Goal: Task Accomplishment & Management: Use online tool/utility

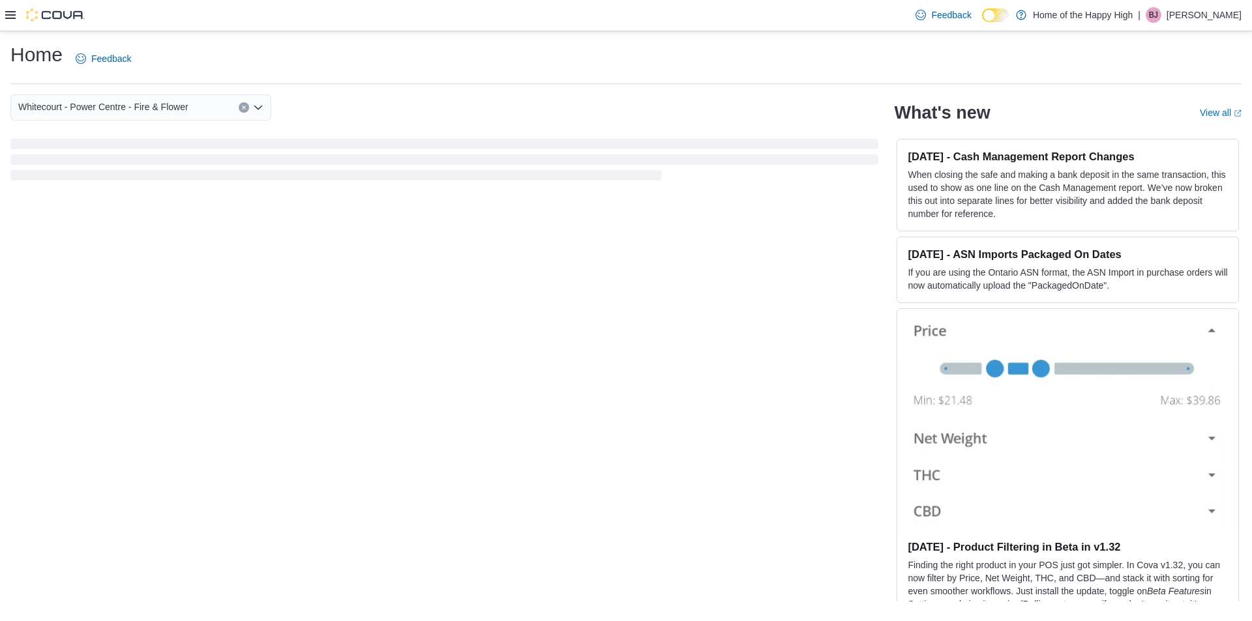
click at [6, 14] on icon at bounding box center [10, 15] width 10 height 10
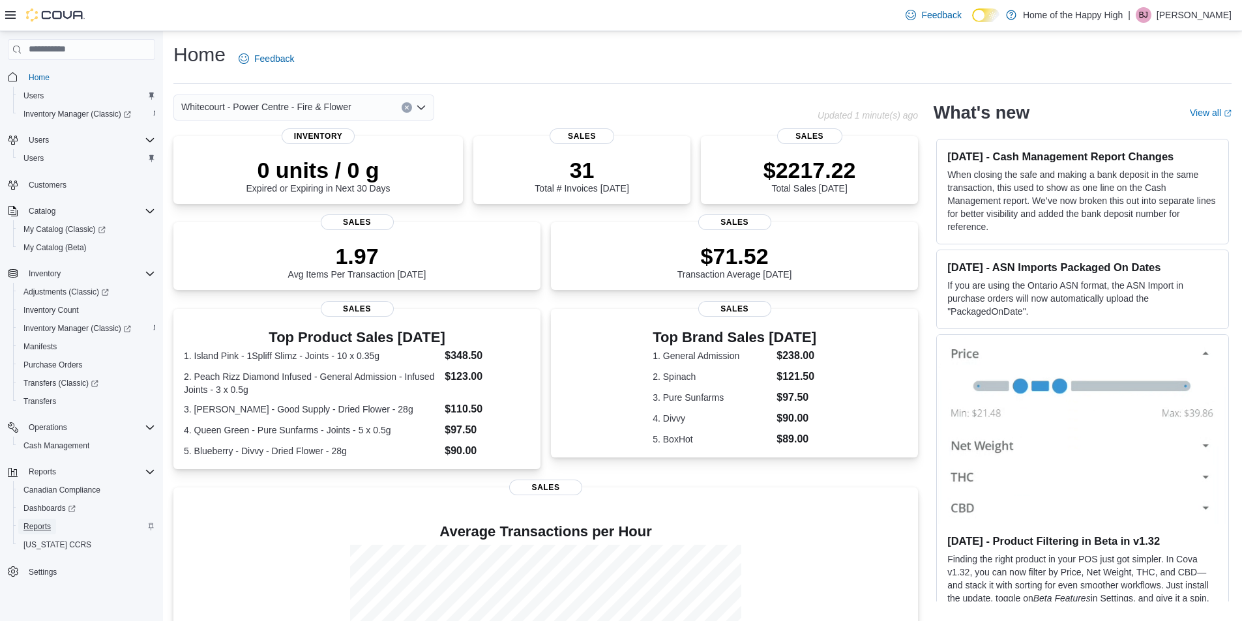
click at [33, 527] on span "Reports" at bounding box center [36, 527] width 27 height 10
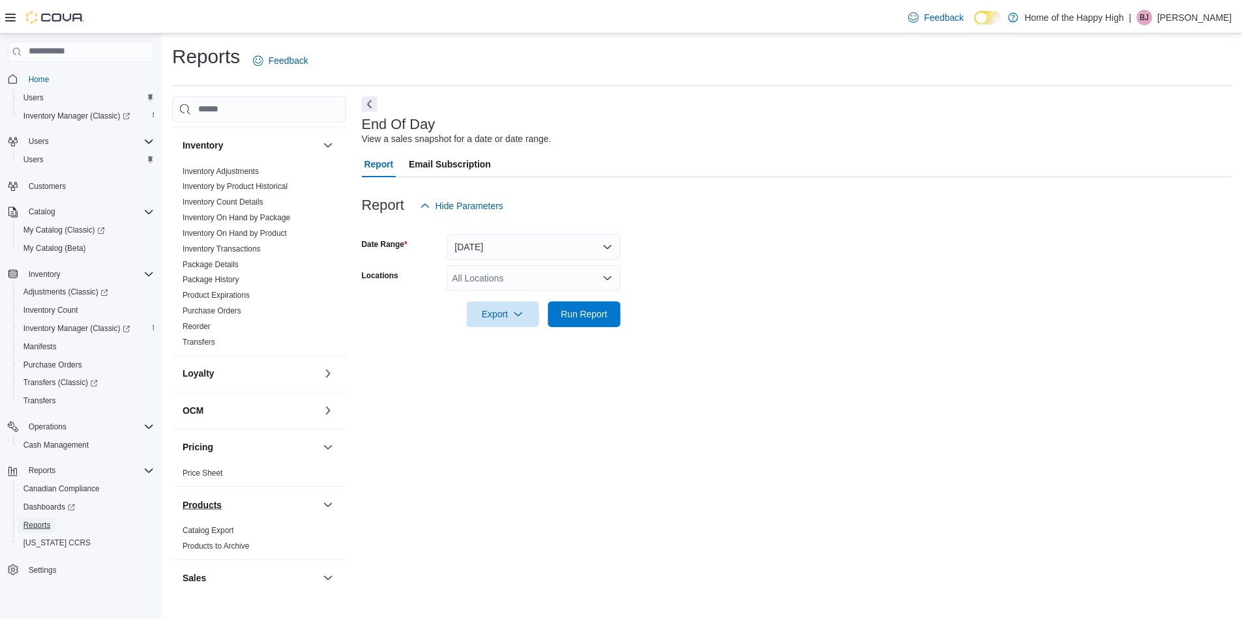
scroll to position [587, 0]
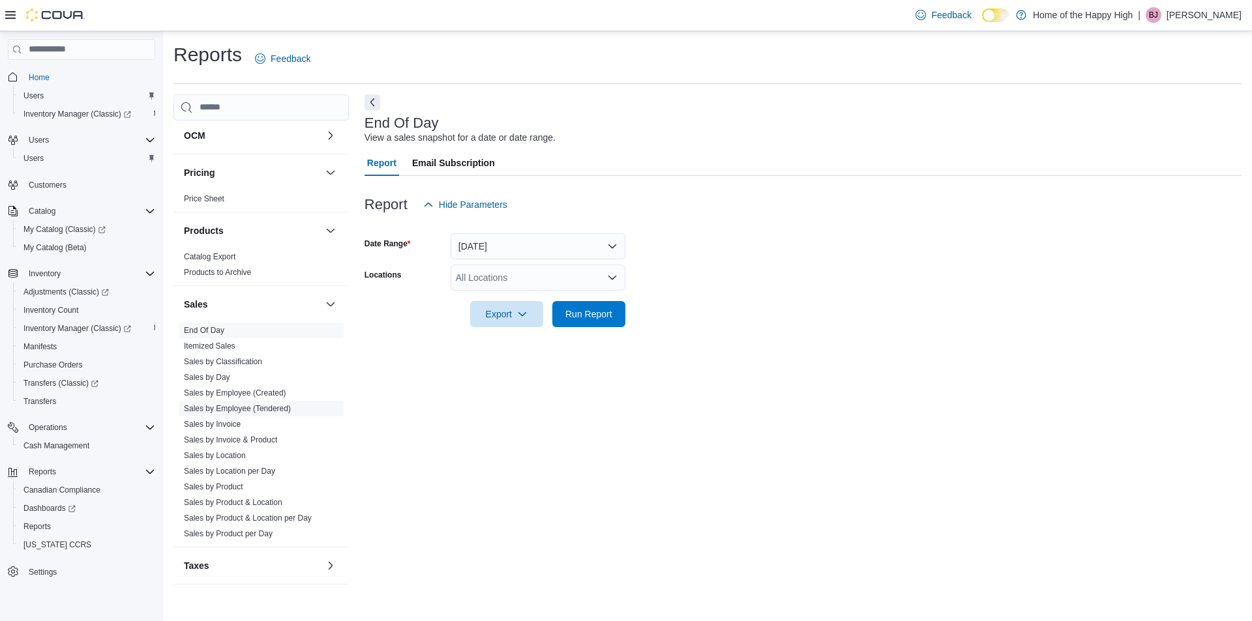
click at [242, 411] on link "Sales by Employee (Tendered)" at bounding box center [237, 408] width 107 height 9
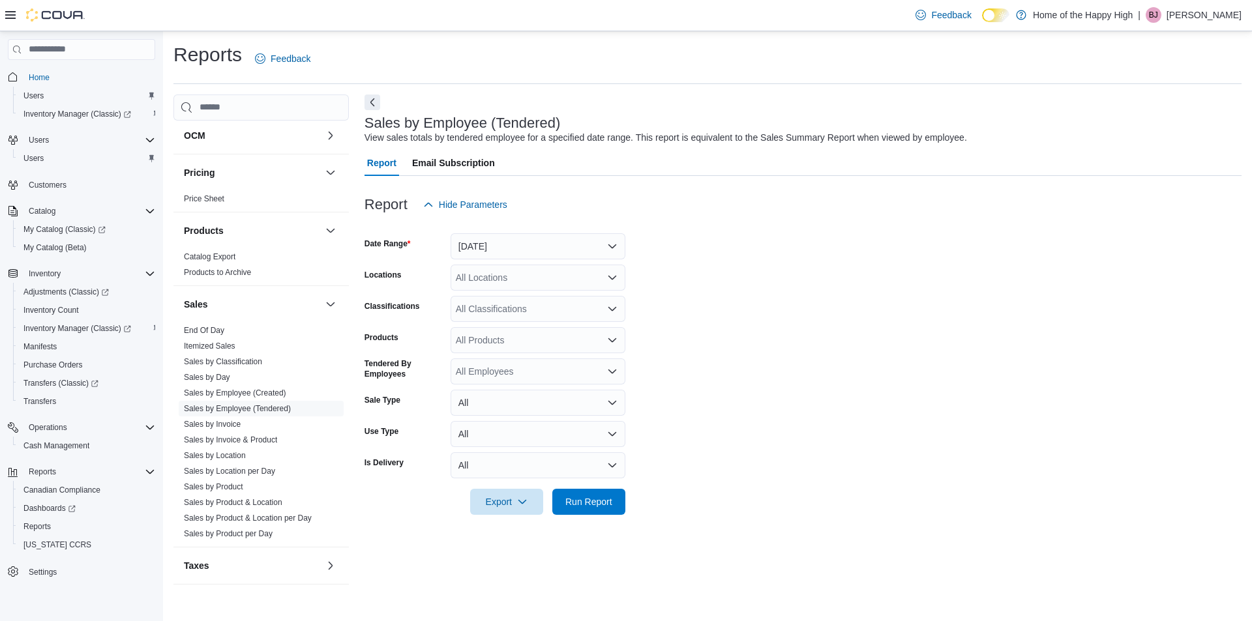
click at [572, 260] on form "Date Range [DATE] Locations All Locations Classifications All Classifications P…" at bounding box center [802, 366] width 877 height 297
click at [565, 254] on button "[DATE]" at bounding box center [537, 246] width 175 height 26
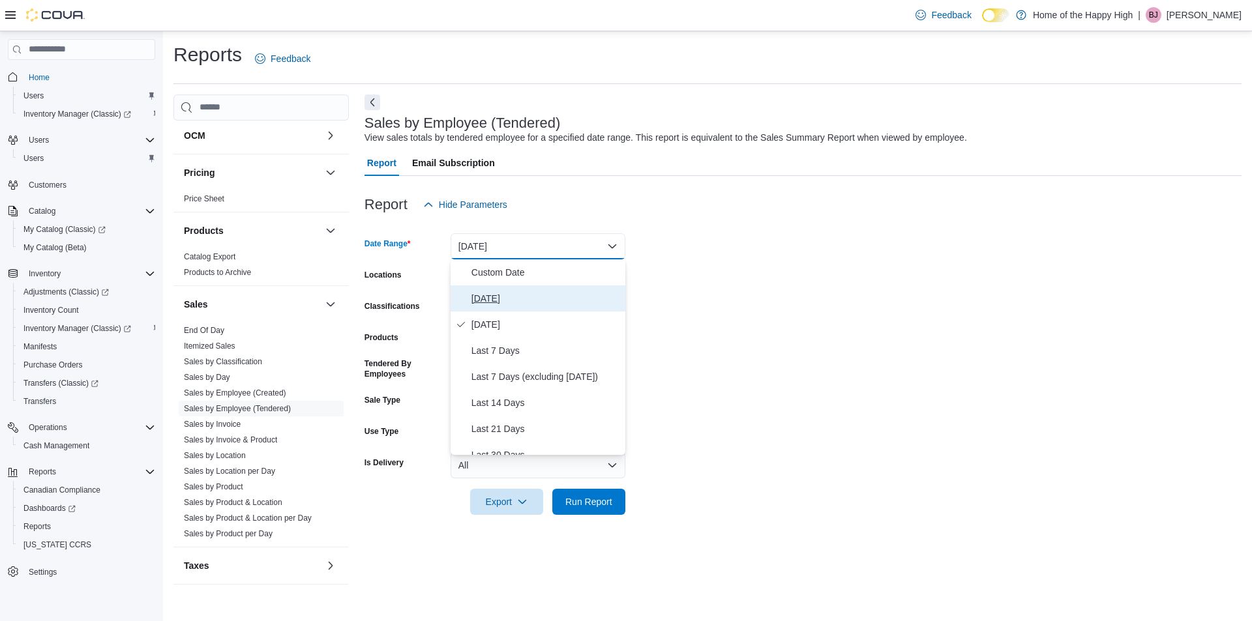
click at [549, 297] on span "[DATE]" at bounding box center [545, 299] width 149 height 16
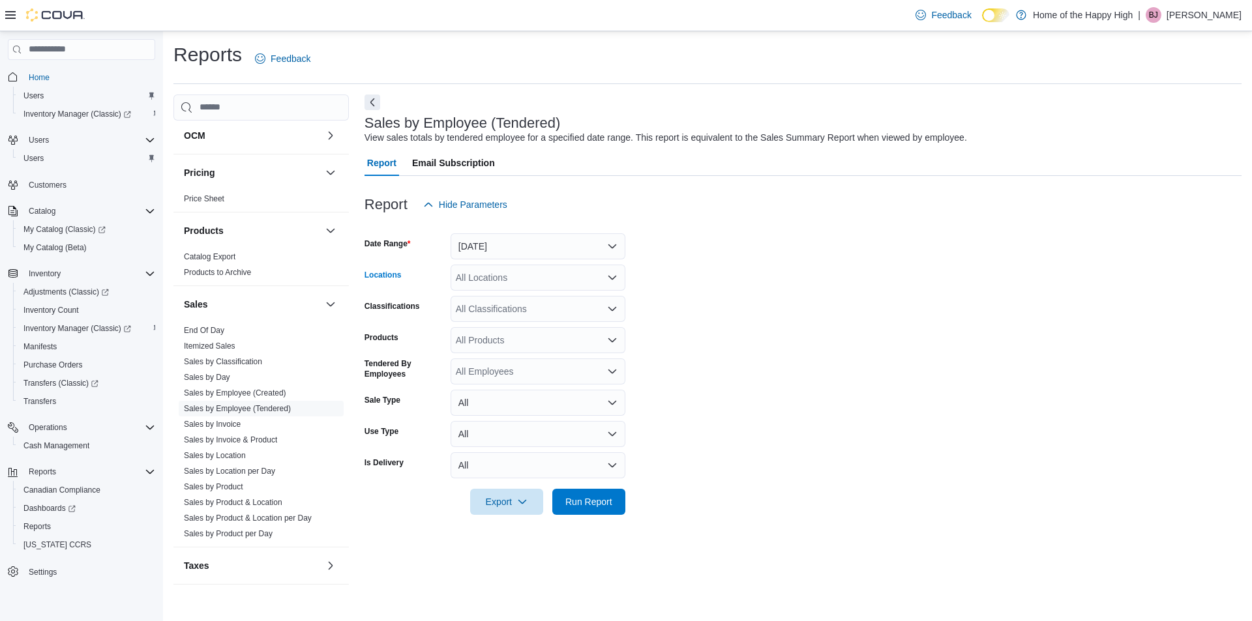
click at [527, 277] on div "All Locations" at bounding box center [537, 278] width 175 height 26
type input "*****"
click at [537, 294] on span "Whitecourt - Power Centre - Fire & Flower" at bounding box center [590, 299] width 170 height 13
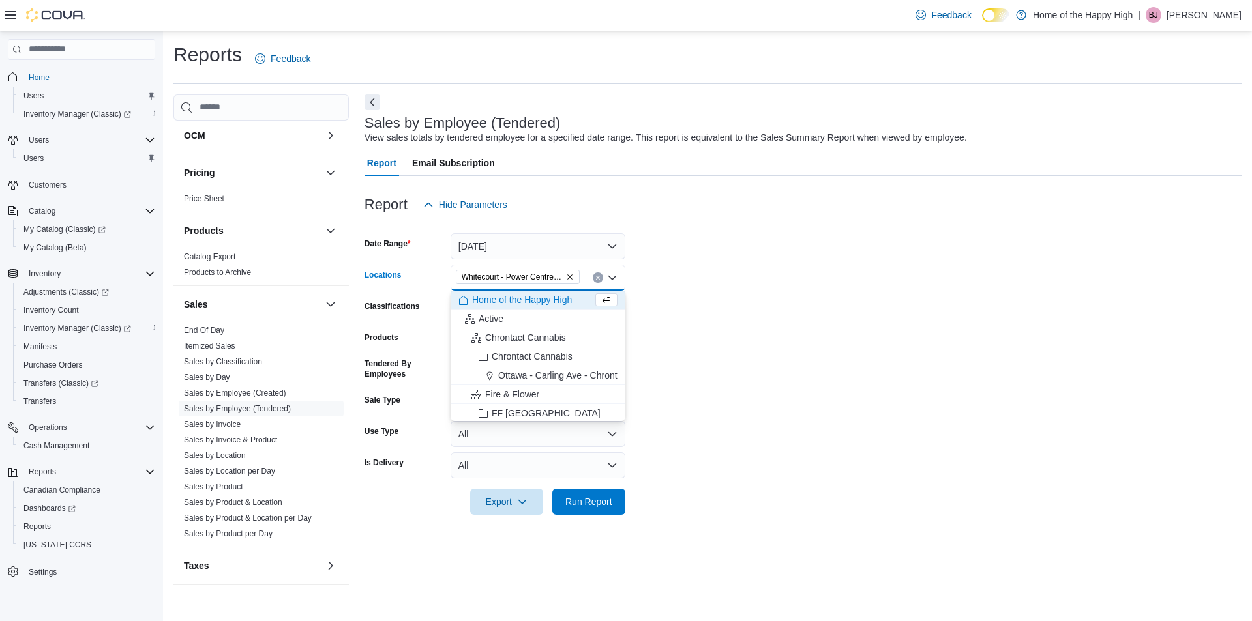
click at [821, 303] on form "Date Range [DATE] Locations [GEOGRAPHIC_DATA] - Power Centre - Fire & Flower Co…" at bounding box center [802, 366] width 877 height 297
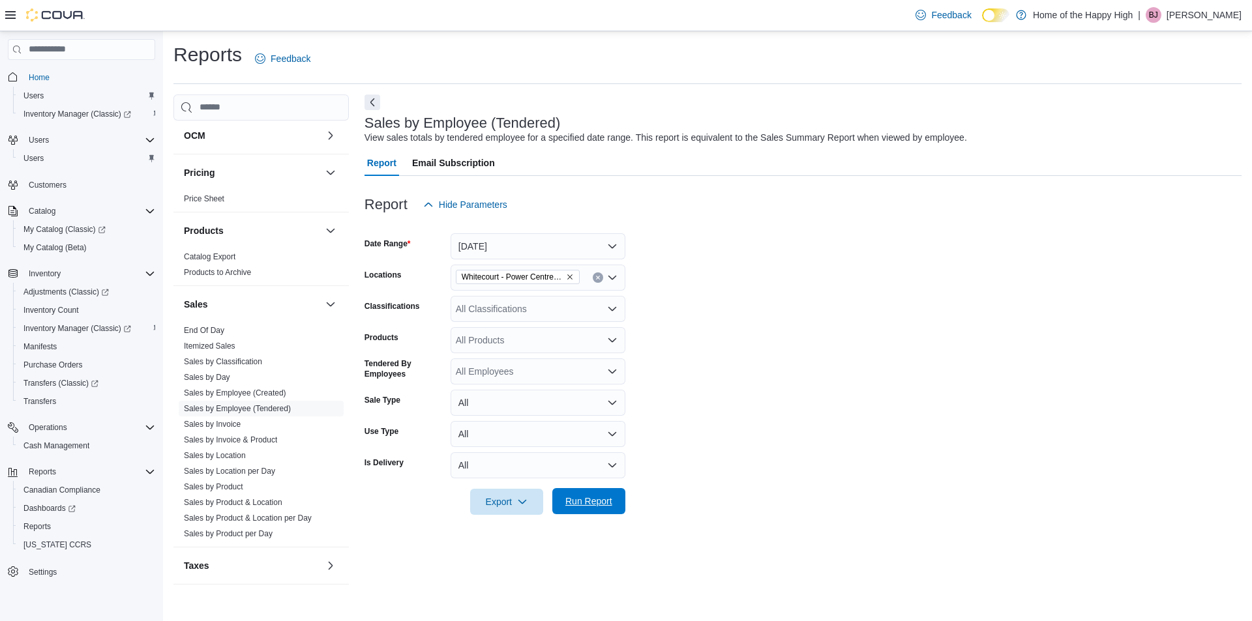
click at [583, 509] on span "Run Report" at bounding box center [588, 501] width 57 height 26
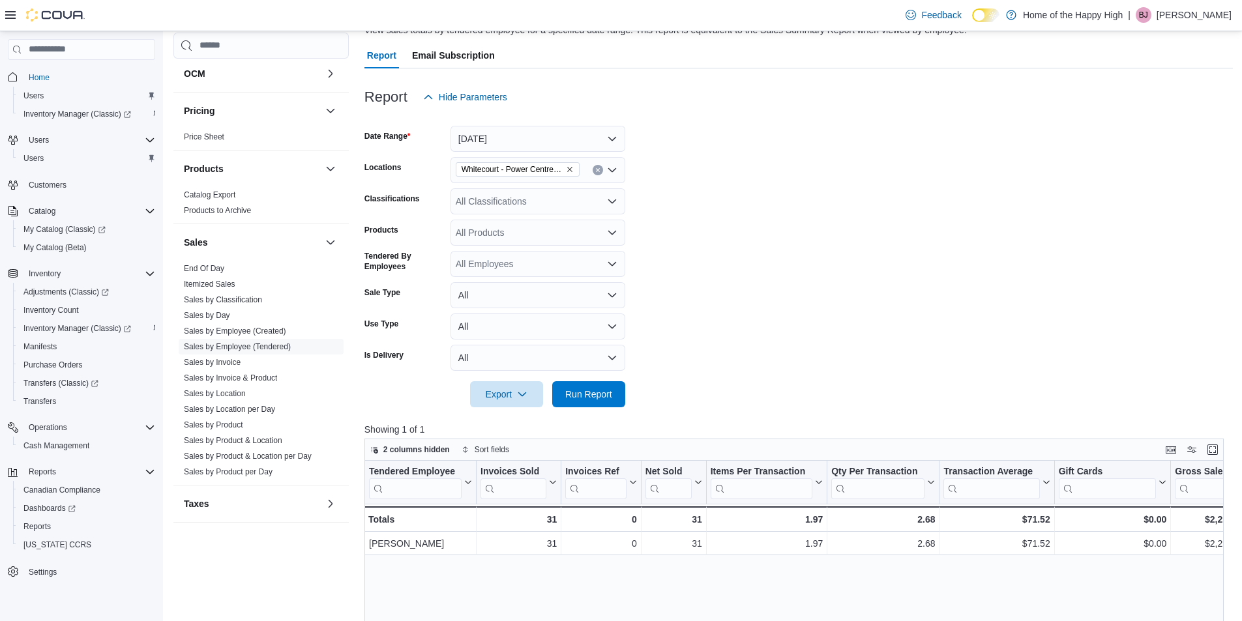
scroll to position [130, 0]
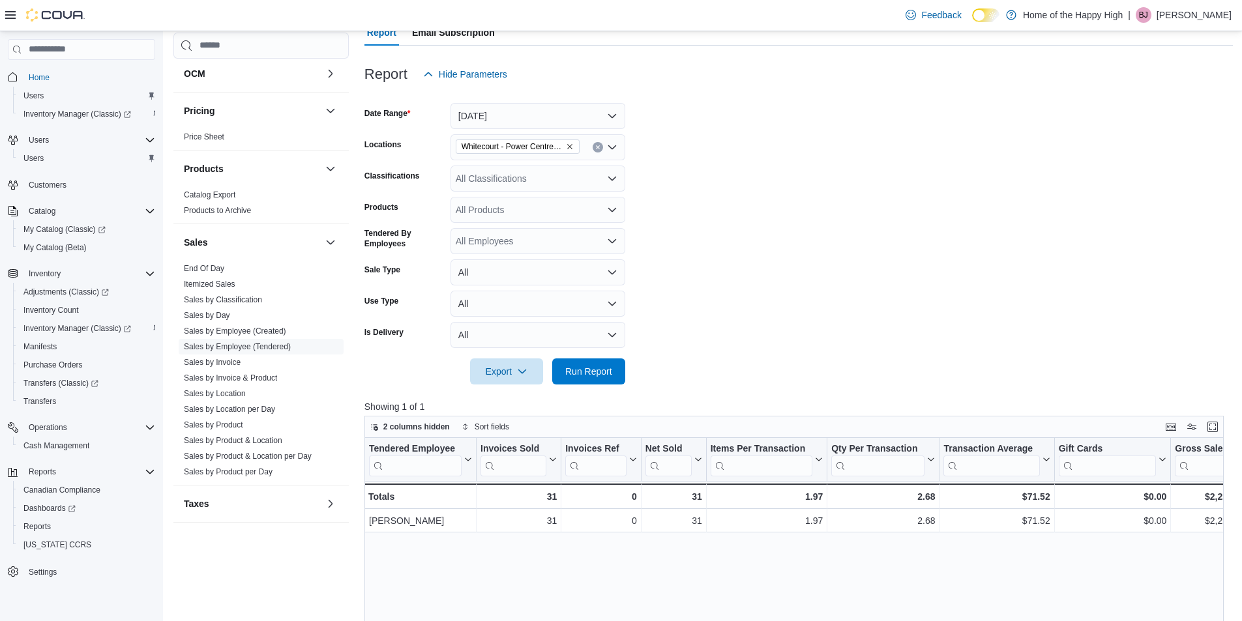
click at [572, 145] on icon "Remove Whitecourt - Power Centre - Fire & Flower from selection in this group" at bounding box center [570, 147] width 8 height 8
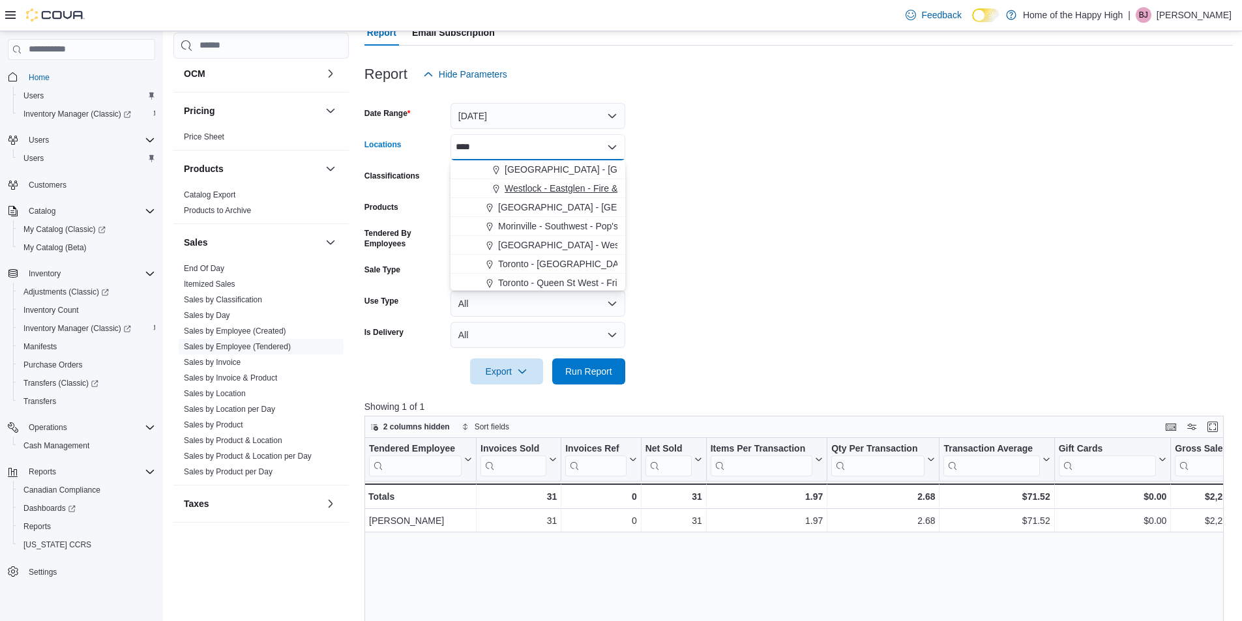
type input "****"
click at [587, 189] on span "Westlock - Eastglen - Fire & Flower" at bounding box center [576, 188] width 143 height 13
click at [683, 189] on form "Date Range [DATE] Locations [GEOGRAPHIC_DATA] - [GEOGRAPHIC_DATA] - Fire & Flow…" at bounding box center [798, 235] width 868 height 297
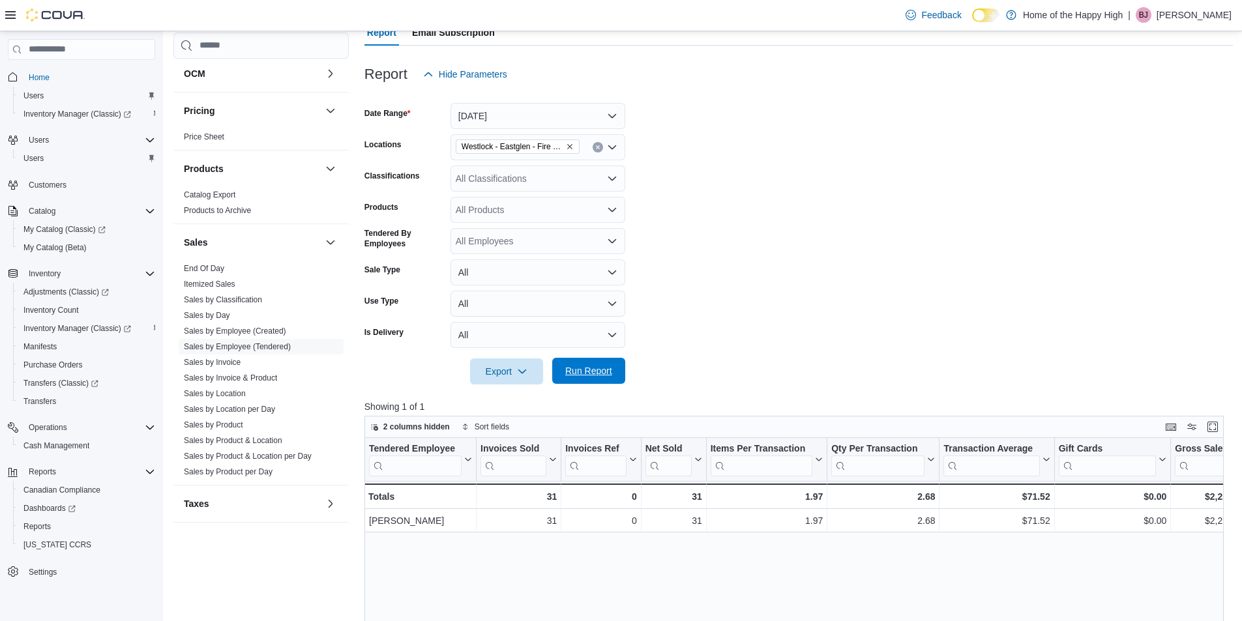
click at [582, 373] on span "Run Report" at bounding box center [588, 370] width 47 height 13
click at [570, 146] on icon "Remove Westlock - Eastglen - Fire & Flower from selection in this group" at bounding box center [570, 147] width 8 height 8
type input "****"
click at [568, 166] on span "[PERSON_NAME] Benchlands - Fire & Flower" at bounding box center [599, 169] width 188 height 13
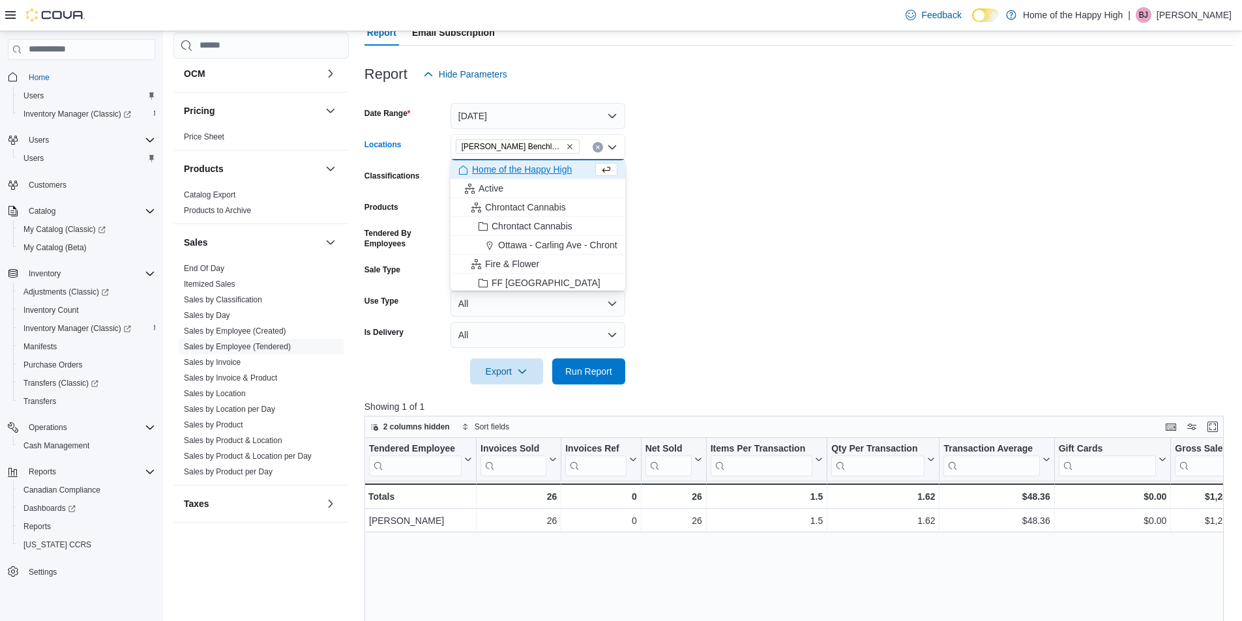
click at [657, 170] on form "Date Range [DATE] Locations [GEOGRAPHIC_DATA][PERSON_NAME][GEOGRAPHIC_DATA] Ben…" at bounding box center [798, 235] width 868 height 297
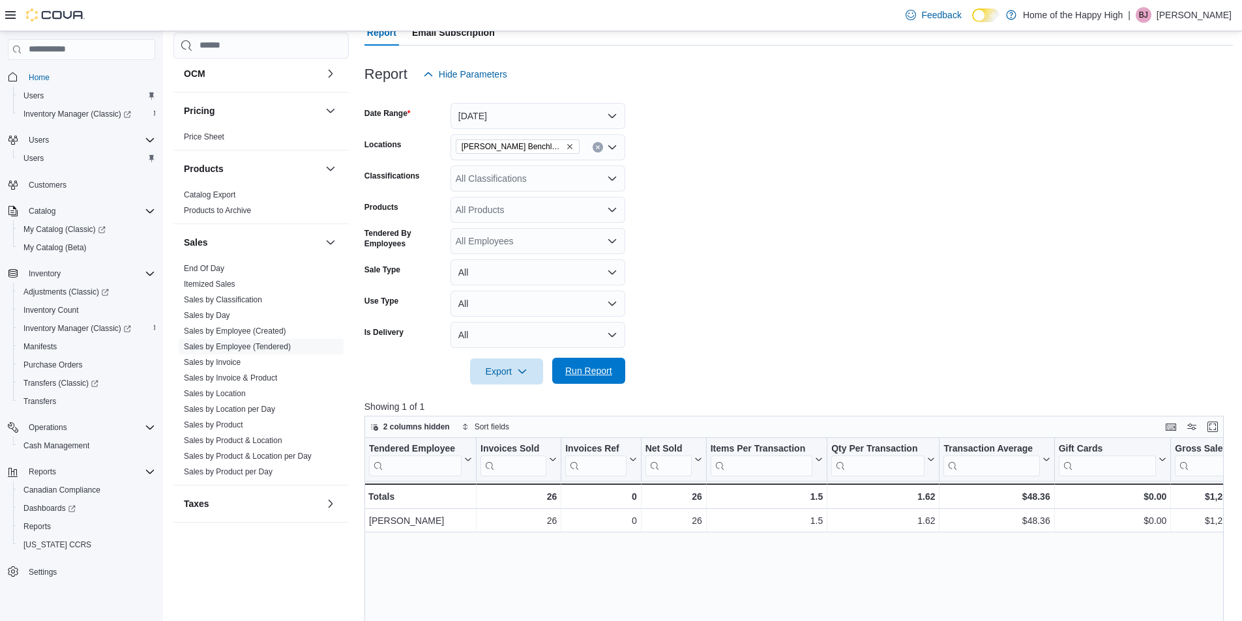
click at [601, 375] on span "Run Report" at bounding box center [588, 370] width 47 height 13
click at [568, 147] on icon "Remove Hinton - Hinton Benchlands - Fire & Flower from selection in this group" at bounding box center [569, 146] width 5 height 5
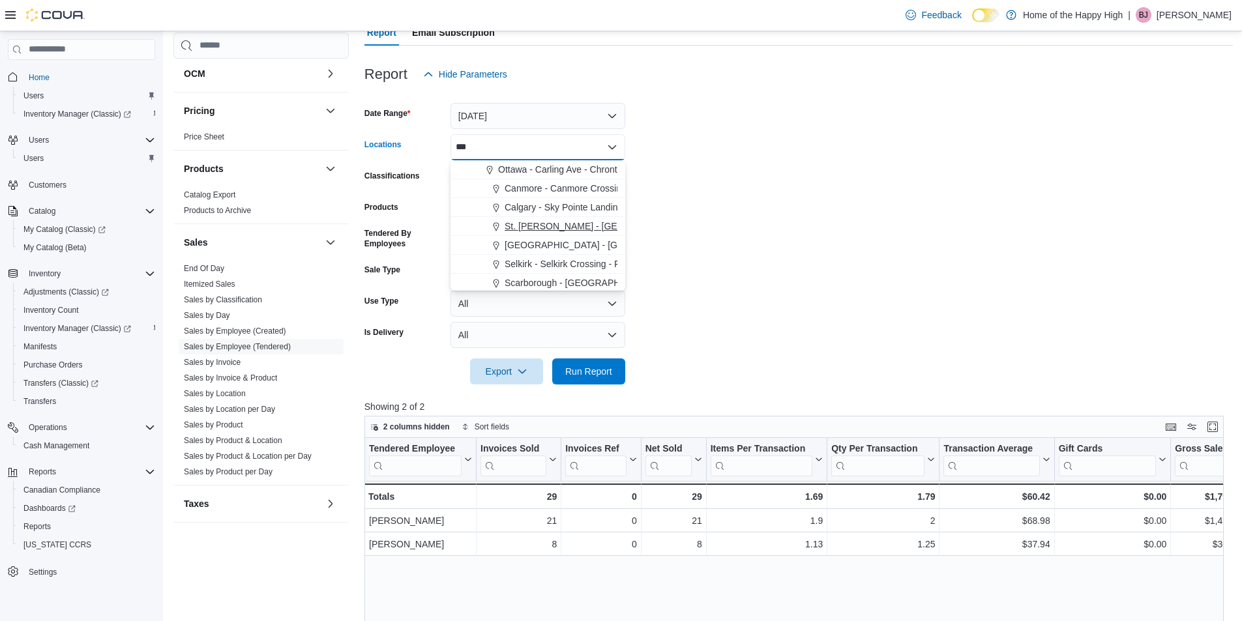
type input "***"
click at [548, 231] on span "St. [PERSON_NAME] - [GEOGRAPHIC_DATA] - Fire & Flower" at bounding box center [632, 226] width 254 height 13
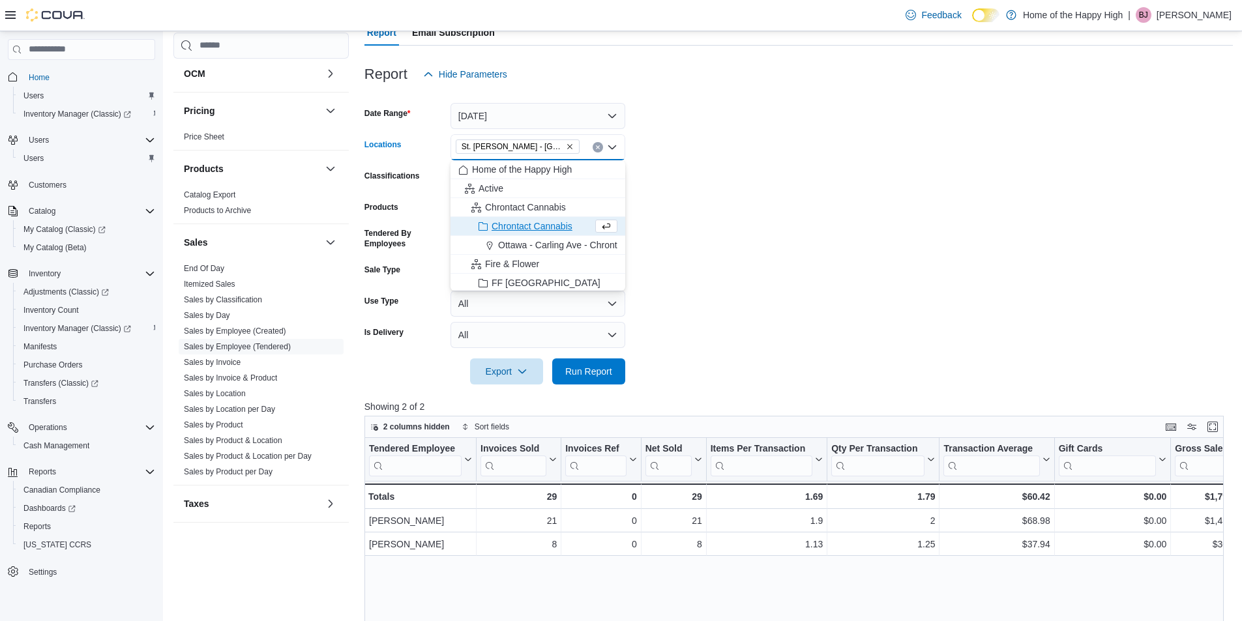
click at [799, 231] on form "Date Range [DATE] Locations [GEOGRAPHIC_DATA][PERSON_NAME] - Fire & Flower Comb…" at bounding box center [798, 235] width 868 height 297
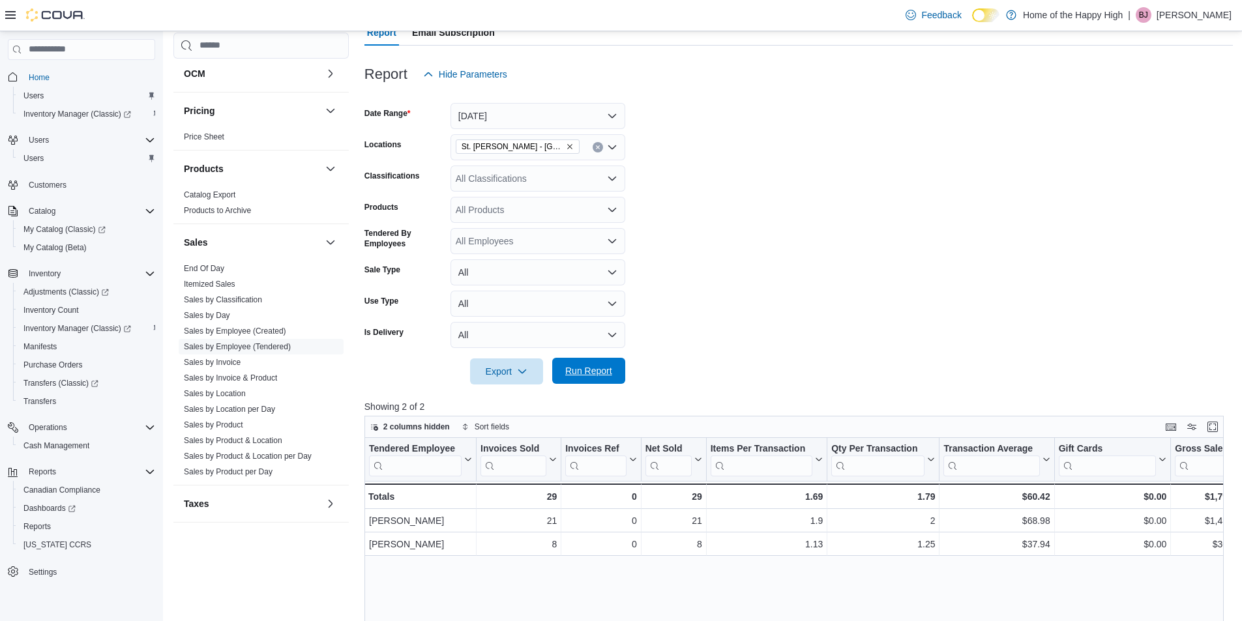
click at [589, 375] on span "Run Report" at bounding box center [588, 370] width 47 height 13
click at [573, 143] on icon "Remove St. Albert - Inglewood Square - Fire & Flower from selection in this gro…" at bounding box center [570, 147] width 8 height 8
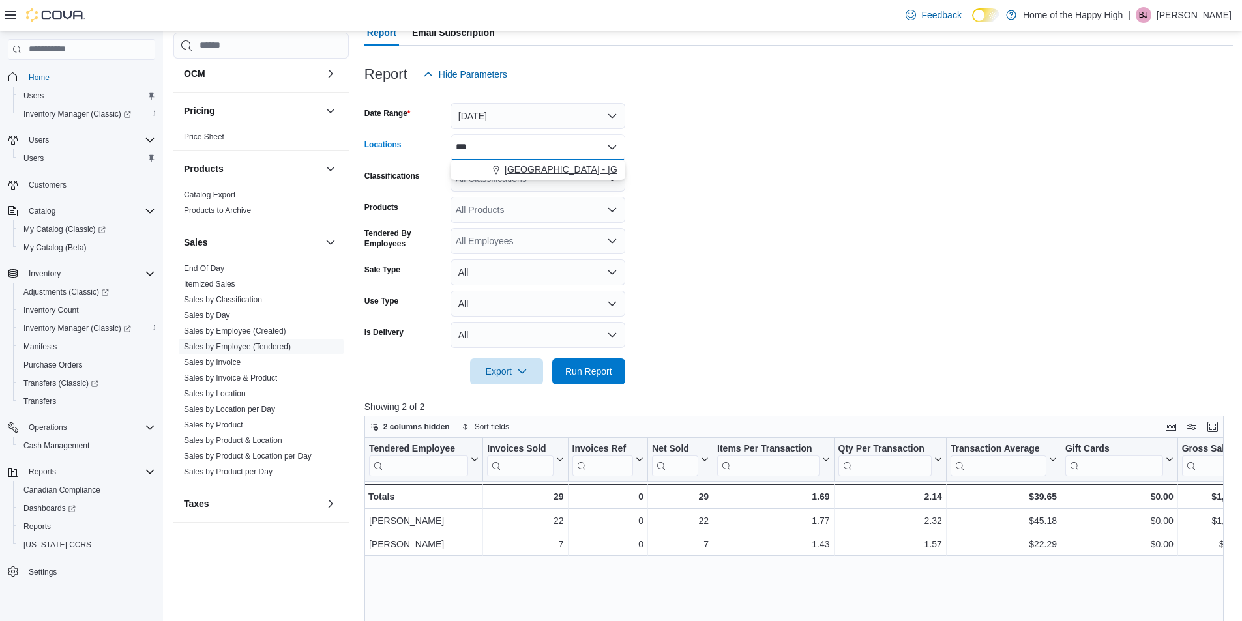
type input "***"
click at [561, 168] on span "[GEOGRAPHIC_DATA] - [GEOGRAPHIC_DATA] - Fire & Flower" at bounding box center [635, 169] width 261 height 13
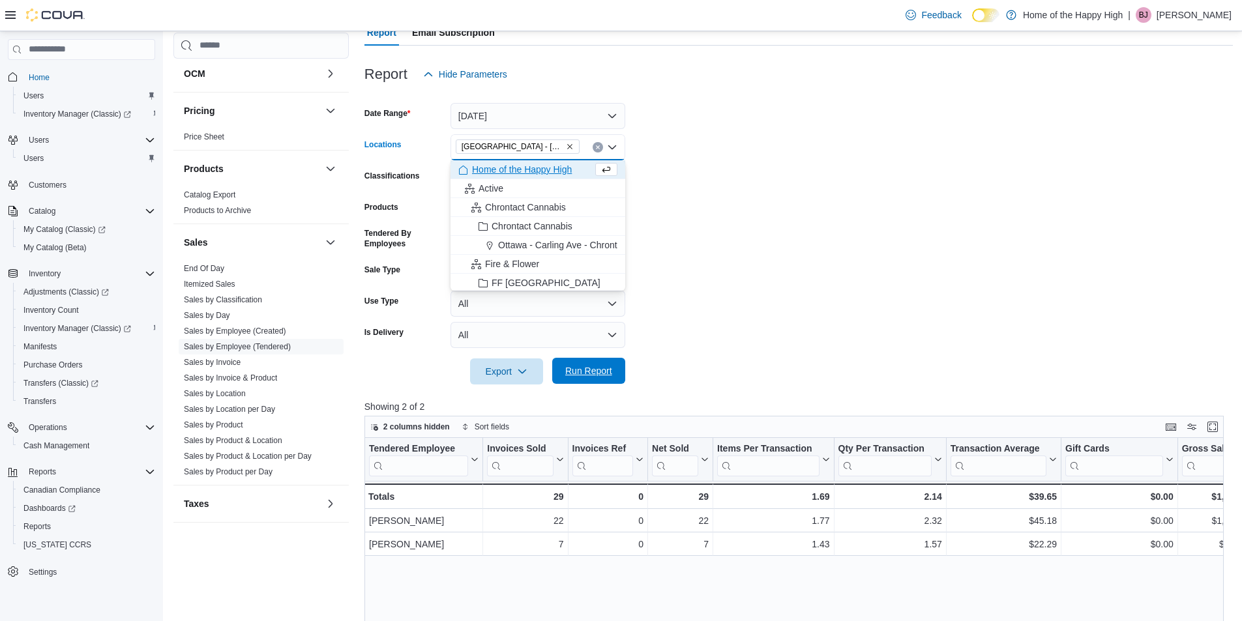
click at [595, 377] on span "Run Report" at bounding box center [588, 370] width 47 height 13
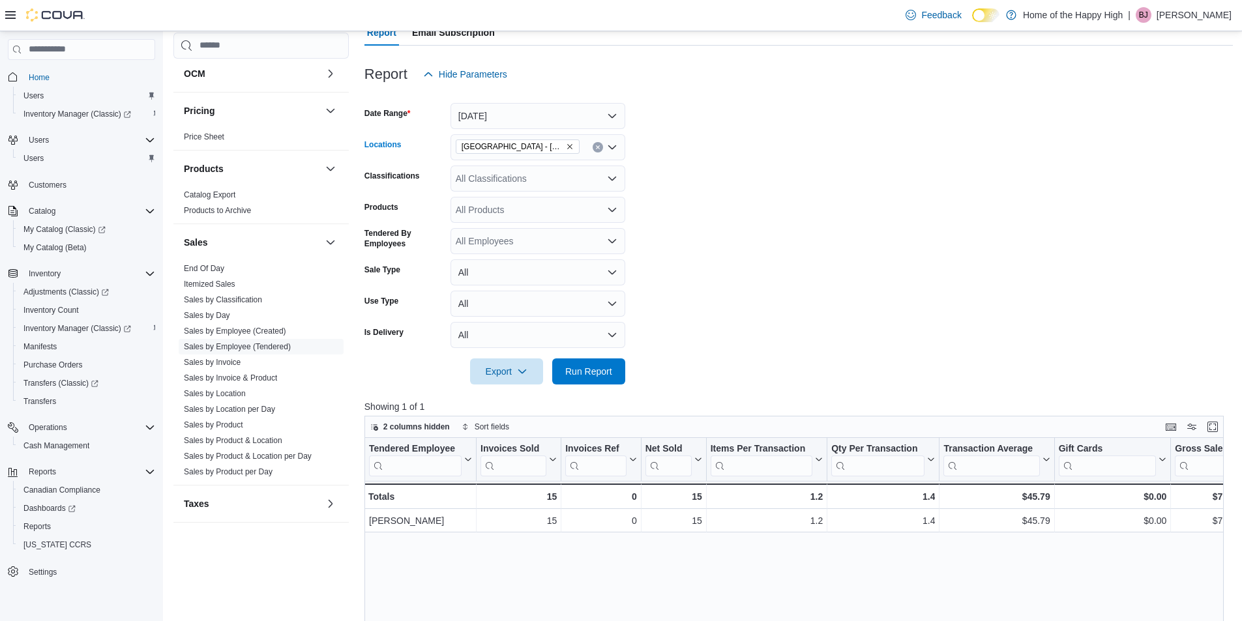
click at [572, 145] on icon "Remove Sherwood Park - Wye Road - Fire & Flower from selection in this group" at bounding box center [570, 147] width 8 height 8
type input "****"
click at [587, 170] on span "[GEOGRAPHIC_DATA] - [GEOGRAPHIC_DATA] - Fire & Flower" at bounding box center [635, 169] width 261 height 13
click at [666, 177] on form "Date Range [DATE] Locations [GEOGRAPHIC_DATA] - [GEOGRAPHIC_DATA] - Fire & Flow…" at bounding box center [798, 235] width 868 height 297
click at [586, 366] on span "Run Report" at bounding box center [588, 370] width 47 height 13
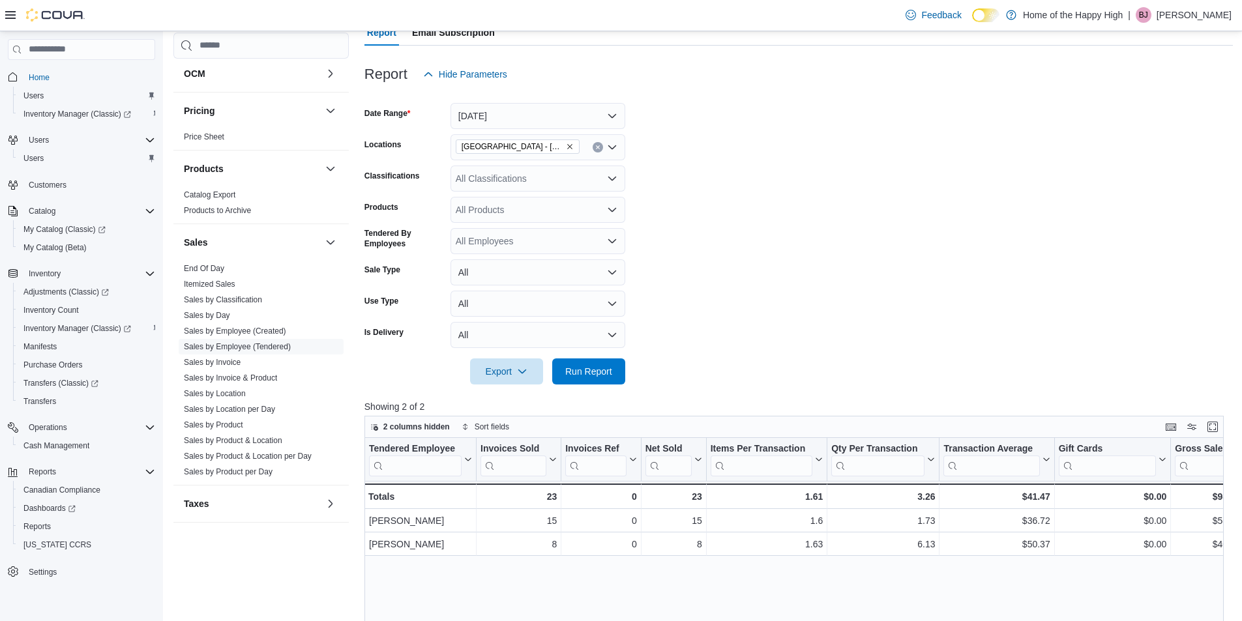
click at [566, 145] on icon "Remove Sherwood Park - Baseline Road - Fire & Flower from selection in this gro…" at bounding box center [570, 147] width 8 height 8
type input "******"
click at [577, 168] on span "[GEOGRAPHIC_DATA] - [GEOGRAPHIC_DATA] - Fire & Flower" at bounding box center [635, 169] width 261 height 13
click at [676, 160] on form "Date Range [DATE] Locations [GEOGRAPHIC_DATA] - [GEOGRAPHIC_DATA] - Fire & Flow…" at bounding box center [798, 235] width 868 height 297
drag, startPoint x: 604, startPoint y: 366, endPoint x: 572, endPoint y: 192, distance: 177.0
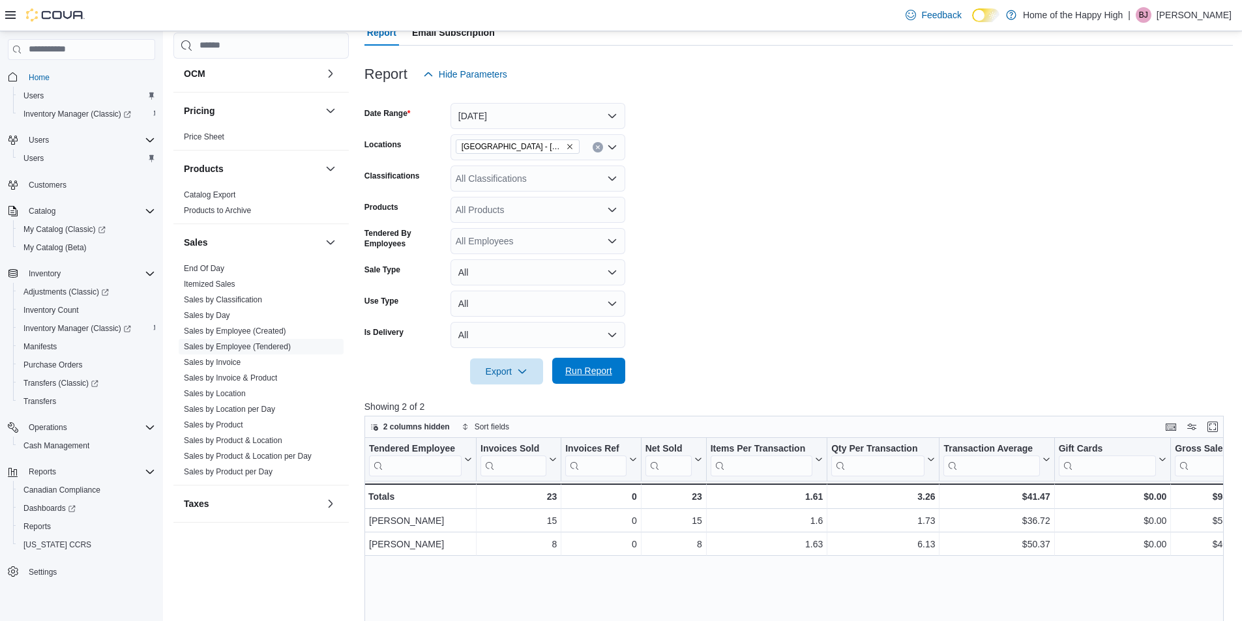
click at [604, 364] on span "Run Report" at bounding box center [588, 371] width 57 height 26
click at [571, 145] on icon "Remove Spruce Grove - Westwinds - Fire & Flower from selection in this group" at bounding box center [569, 146] width 5 height 5
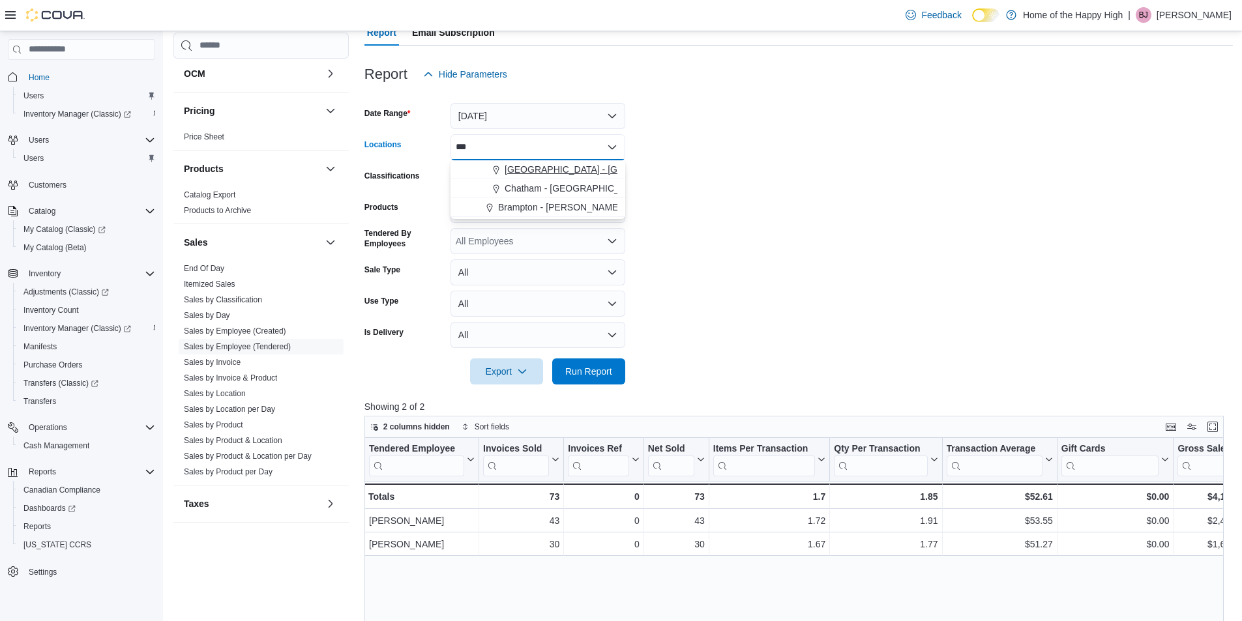
type input "***"
click at [578, 170] on span "[GEOGRAPHIC_DATA] - [GEOGRAPHIC_DATA] - Fire & Flower" at bounding box center [635, 169] width 261 height 13
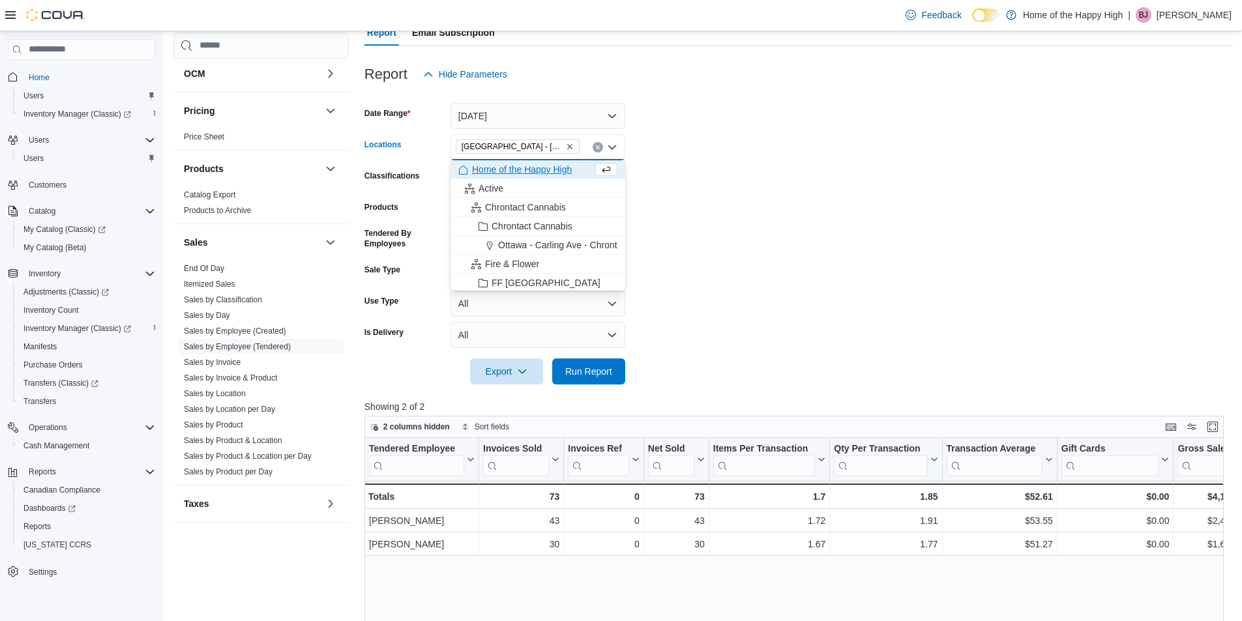
click at [726, 196] on form "Date Range [DATE] Locations [GEOGRAPHIC_DATA] - [GEOGRAPHIC_DATA] - Fire & Flow…" at bounding box center [798, 235] width 868 height 297
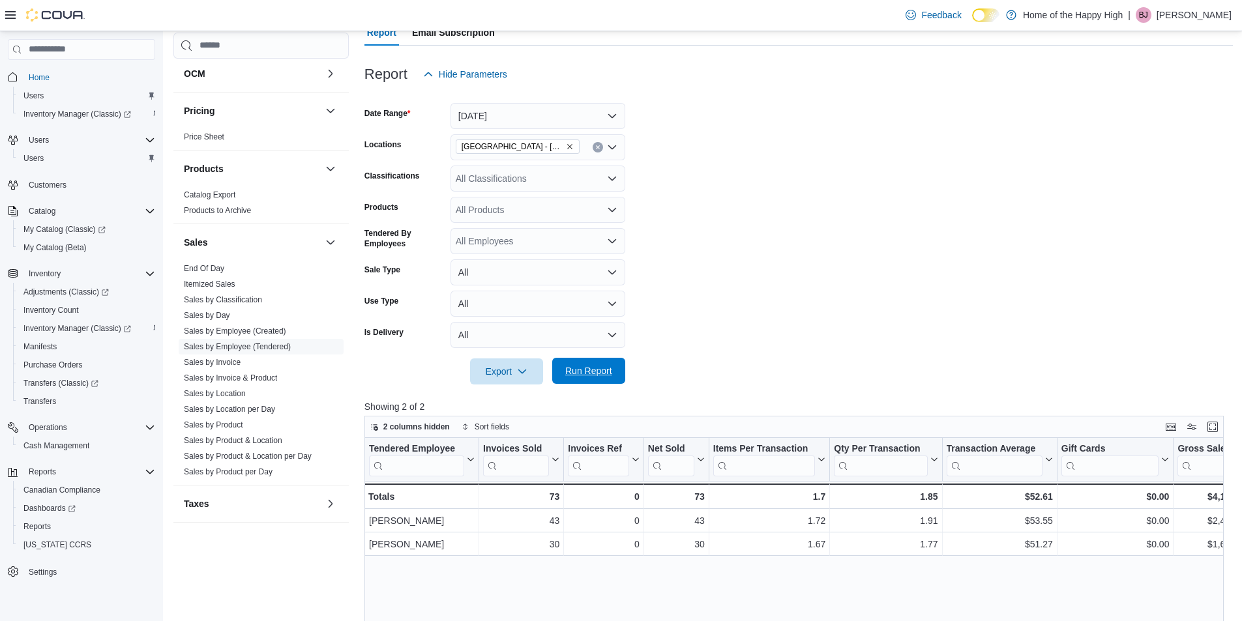
click at [592, 378] on span "Run Report" at bounding box center [588, 371] width 57 height 26
click at [569, 146] on icon "Remove Edmonton - Clareview - Fire & Flower from selection in this group" at bounding box center [569, 146] width 5 height 5
type input "****"
click at [571, 162] on button "[GEOGRAPHIC_DATA] - [GEOGRAPHIC_DATA] - Fire & Flower" at bounding box center [537, 169] width 175 height 19
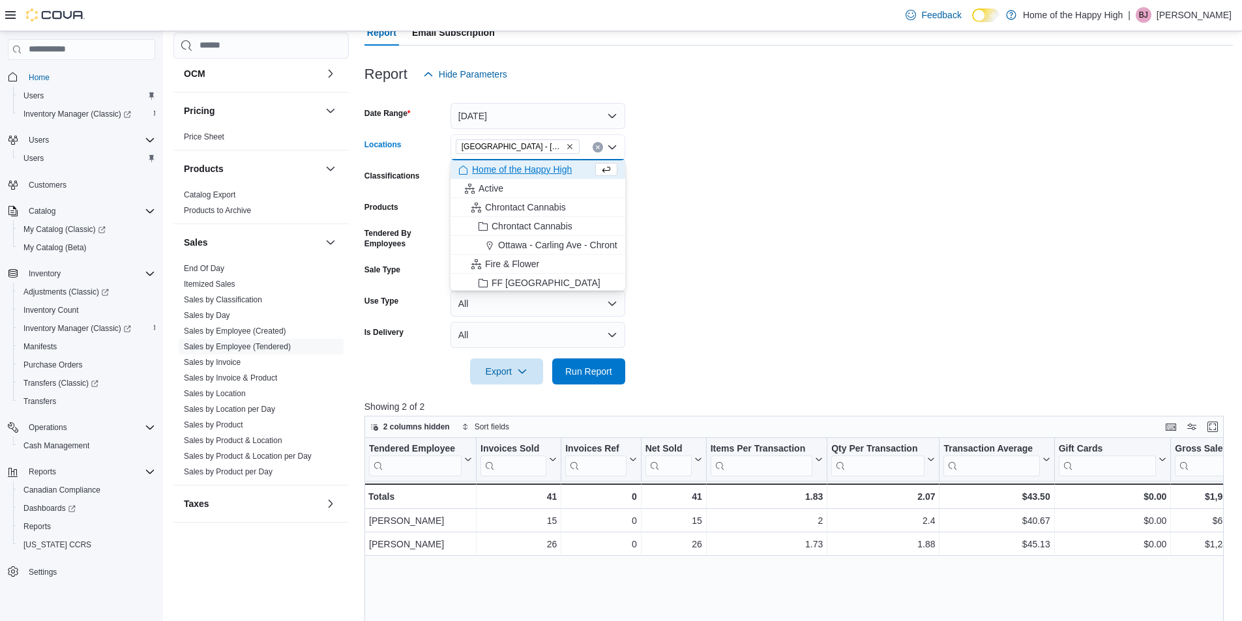
click at [752, 186] on form "Date Range [DATE] Locations [GEOGRAPHIC_DATA] - [GEOGRAPHIC_DATA] - Fire & Flow…" at bounding box center [798, 235] width 868 height 297
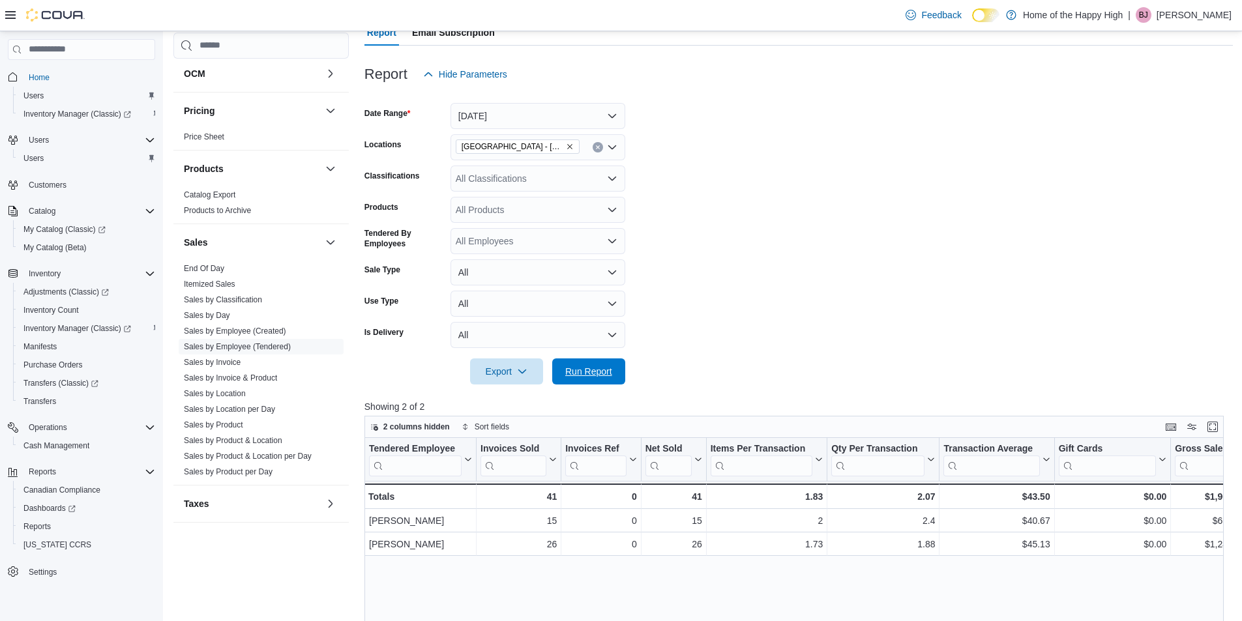
drag, startPoint x: 605, startPoint y: 376, endPoint x: 551, endPoint y: 144, distance: 237.7
click at [605, 375] on span "Run Report" at bounding box center [588, 371] width 47 height 13
click at [572, 145] on icon "Remove Cold Lake - Tri City Mall - Fire & Flower from selection in this group" at bounding box center [570, 147] width 8 height 8
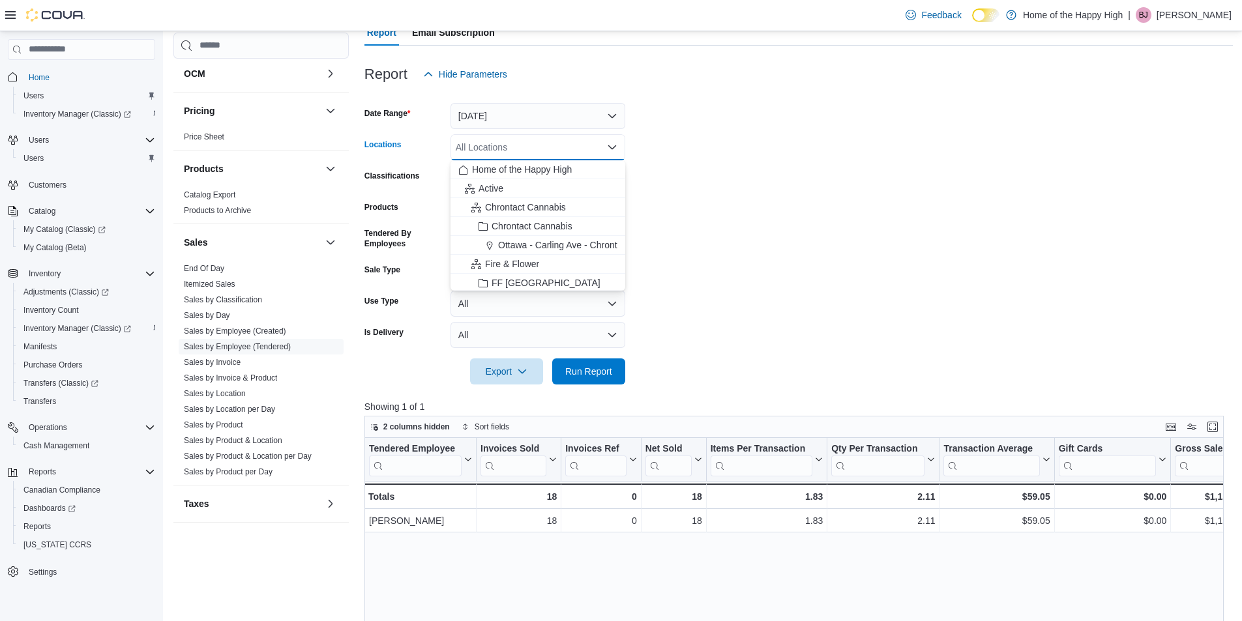
drag, startPoint x: 975, startPoint y: 183, endPoint x: 965, endPoint y: 177, distance: 11.4
click at [965, 177] on form "Date Range [DATE] Locations All Locations Combo box. Selected. Combo box input.…" at bounding box center [798, 235] width 868 height 297
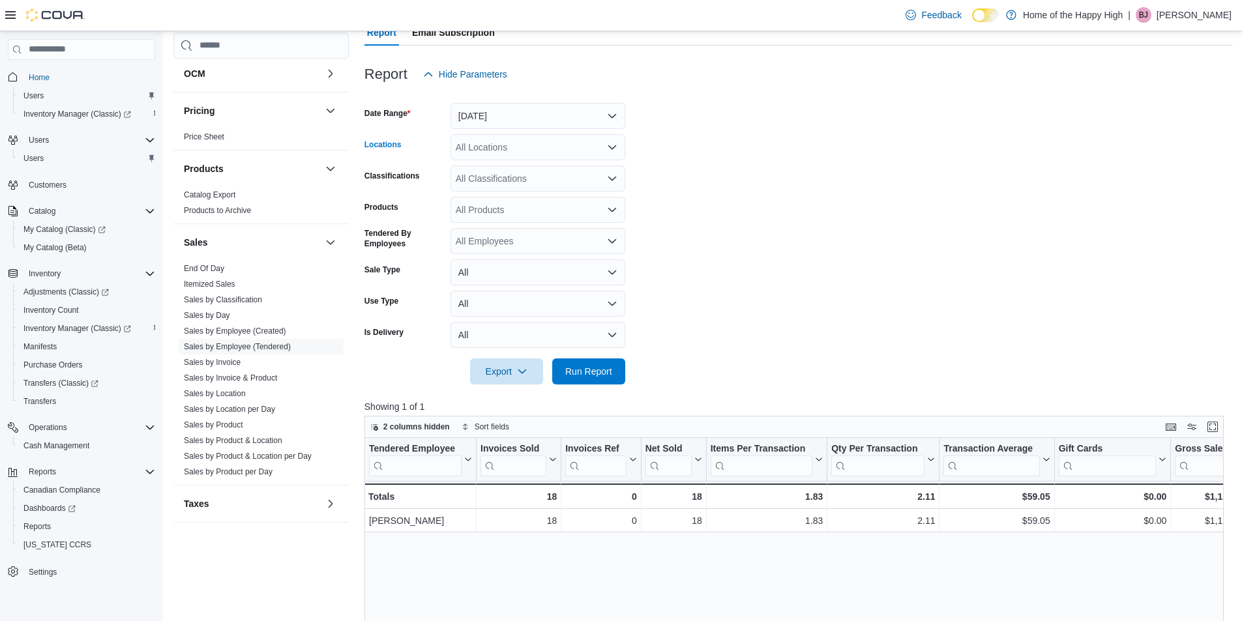
click at [547, 153] on div "All Locations" at bounding box center [537, 147] width 175 height 26
type input "*****"
click at [550, 171] on span "Whitecourt - Power Centre - Fire & Flower" at bounding box center [590, 169] width 170 height 13
click at [780, 190] on form "Date Range [DATE] Locations [GEOGRAPHIC_DATA] - Power Centre - Fire & Flower Cl…" at bounding box center [798, 235] width 868 height 297
click at [605, 371] on span "Run Report" at bounding box center [588, 370] width 47 height 13
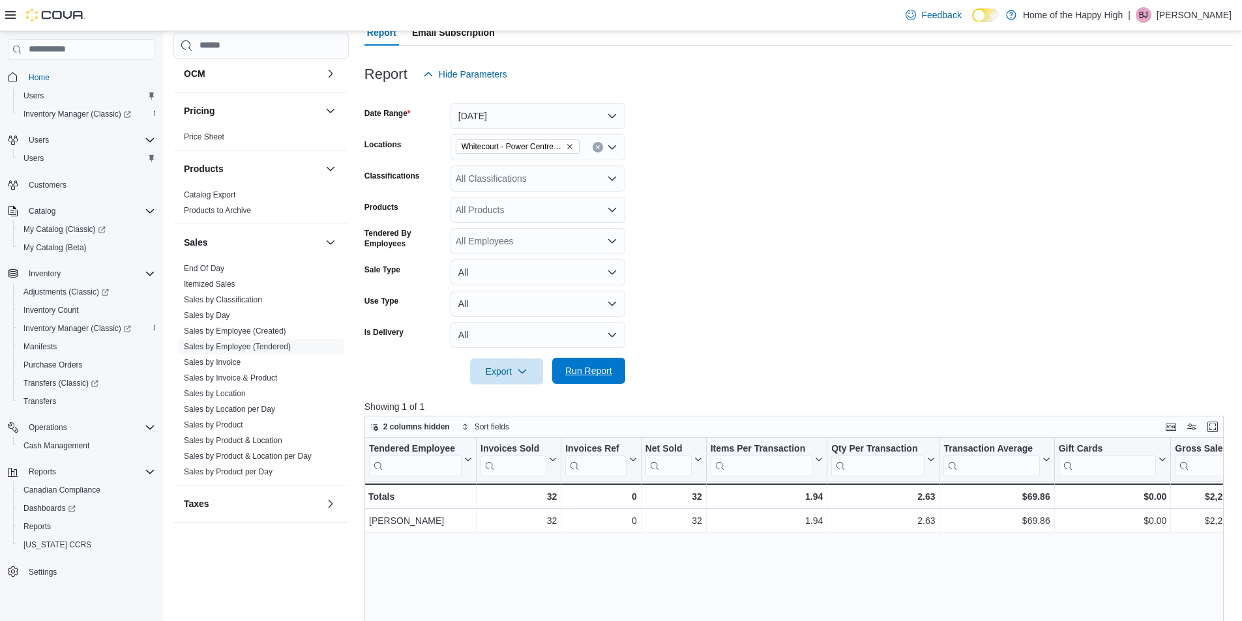
click at [623, 367] on button "Run Report" at bounding box center [588, 371] width 73 height 26
click at [548, 100] on div at bounding box center [798, 95] width 868 height 16
click at [543, 115] on button "[DATE]" at bounding box center [537, 116] width 175 height 26
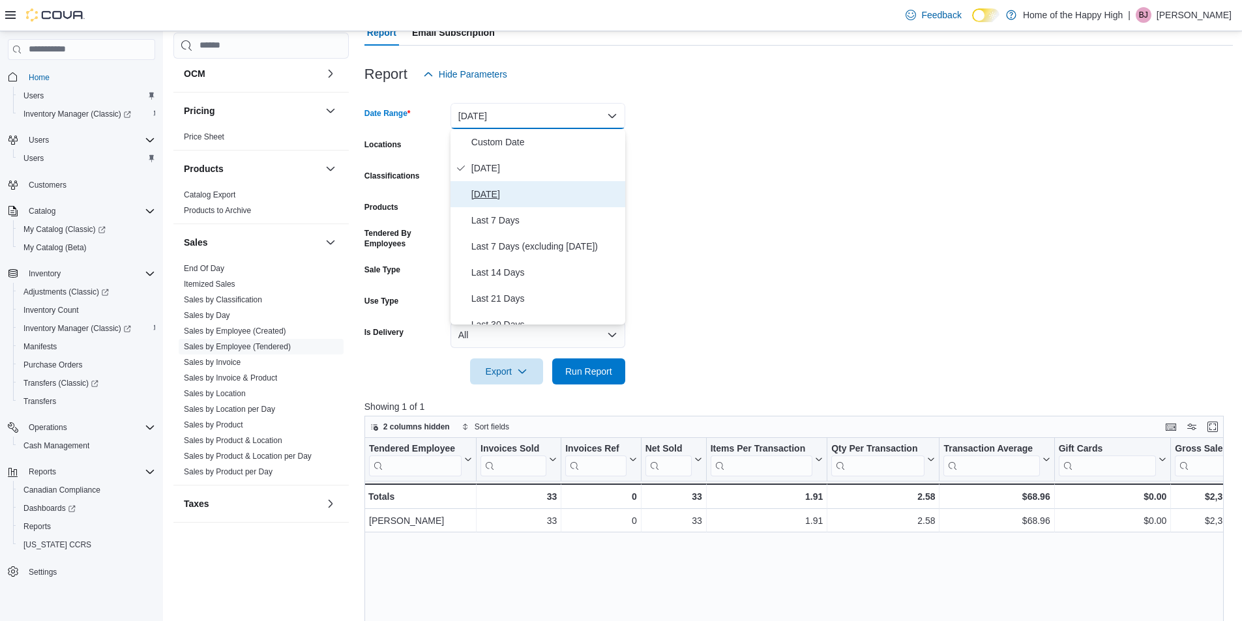
click at [513, 196] on span "[DATE]" at bounding box center [545, 194] width 149 height 16
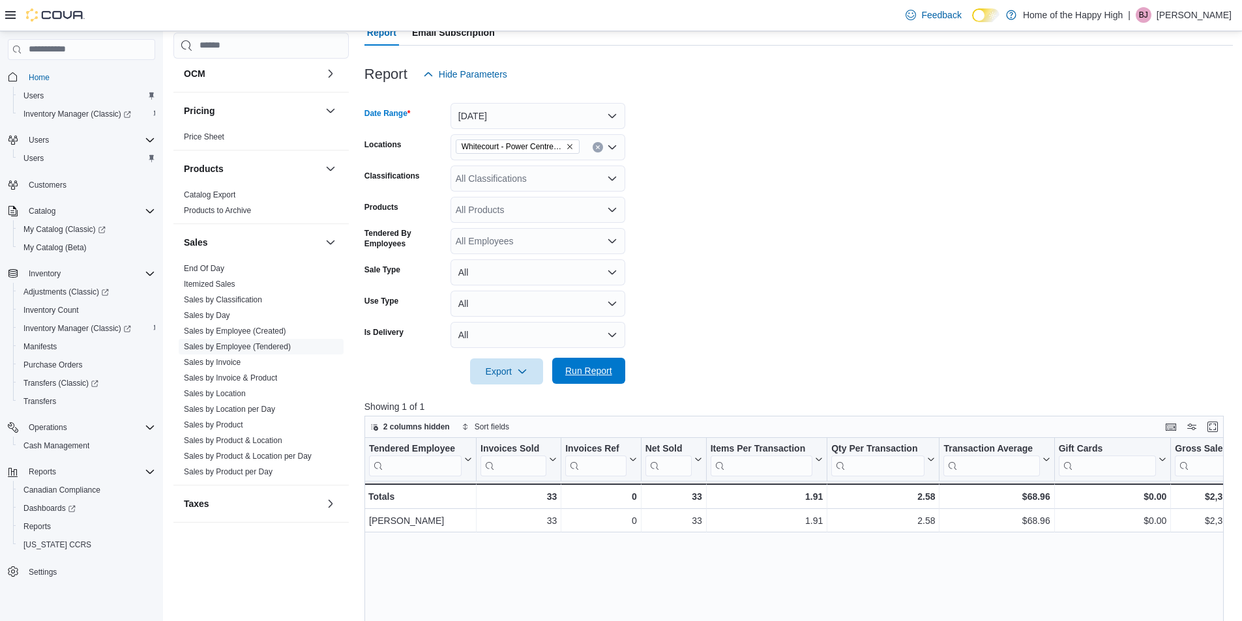
click at [595, 375] on span "Run Report" at bounding box center [588, 370] width 47 height 13
click at [533, 113] on button "[DATE]" at bounding box center [537, 116] width 175 height 26
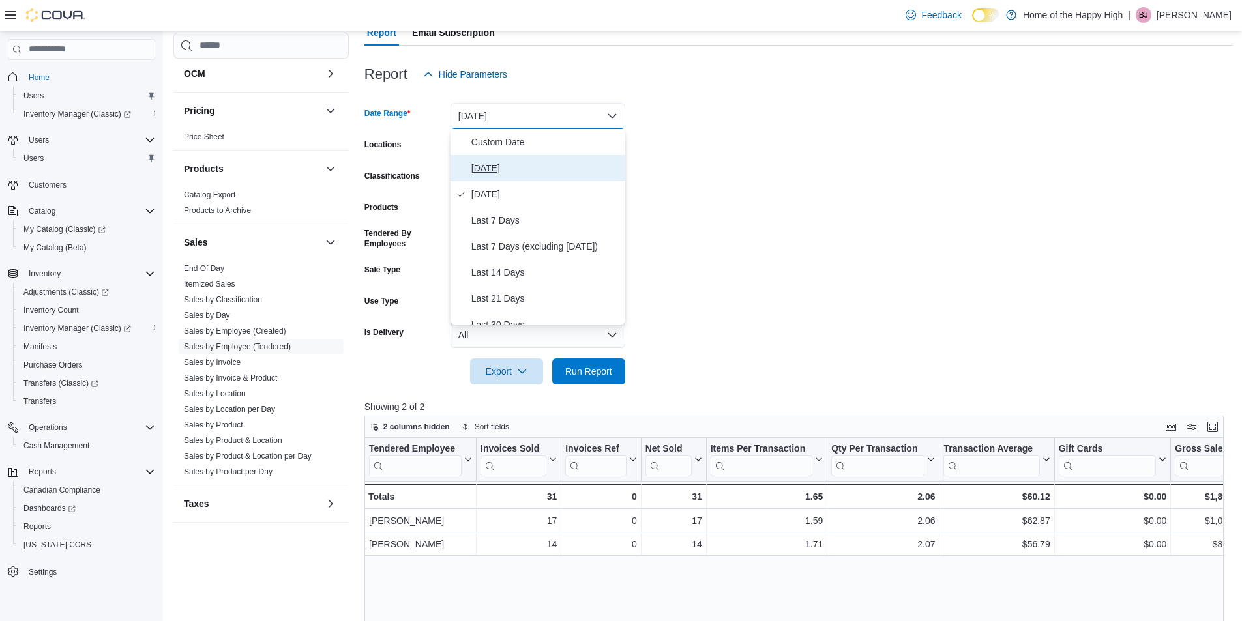
click at [509, 173] on span "[DATE]" at bounding box center [545, 168] width 149 height 16
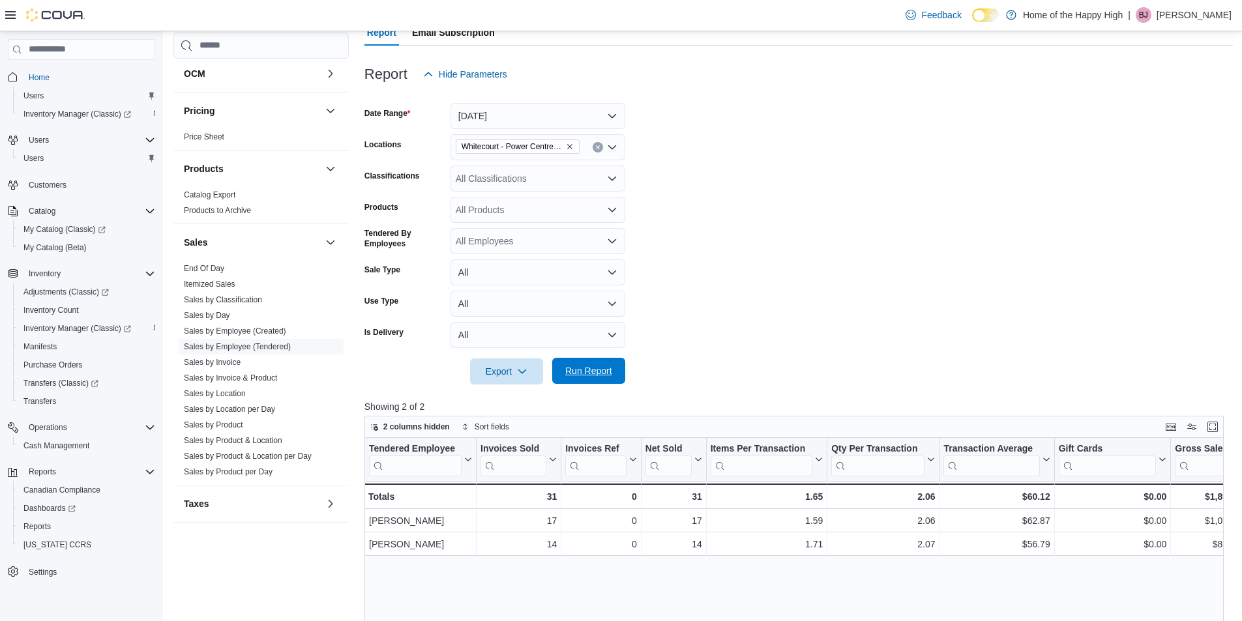
click at [582, 364] on span "Run Report" at bounding box center [588, 371] width 57 height 26
click at [1188, 17] on p "[PERSON_NAME]" at bounding box center [1194, 15] width 75 height 16
click at [1144, 124] on span "Sign Out" at bounding box center [1147, 127] width 35 height 13
